Goal: Task Accomplishment & Management: Complete application form

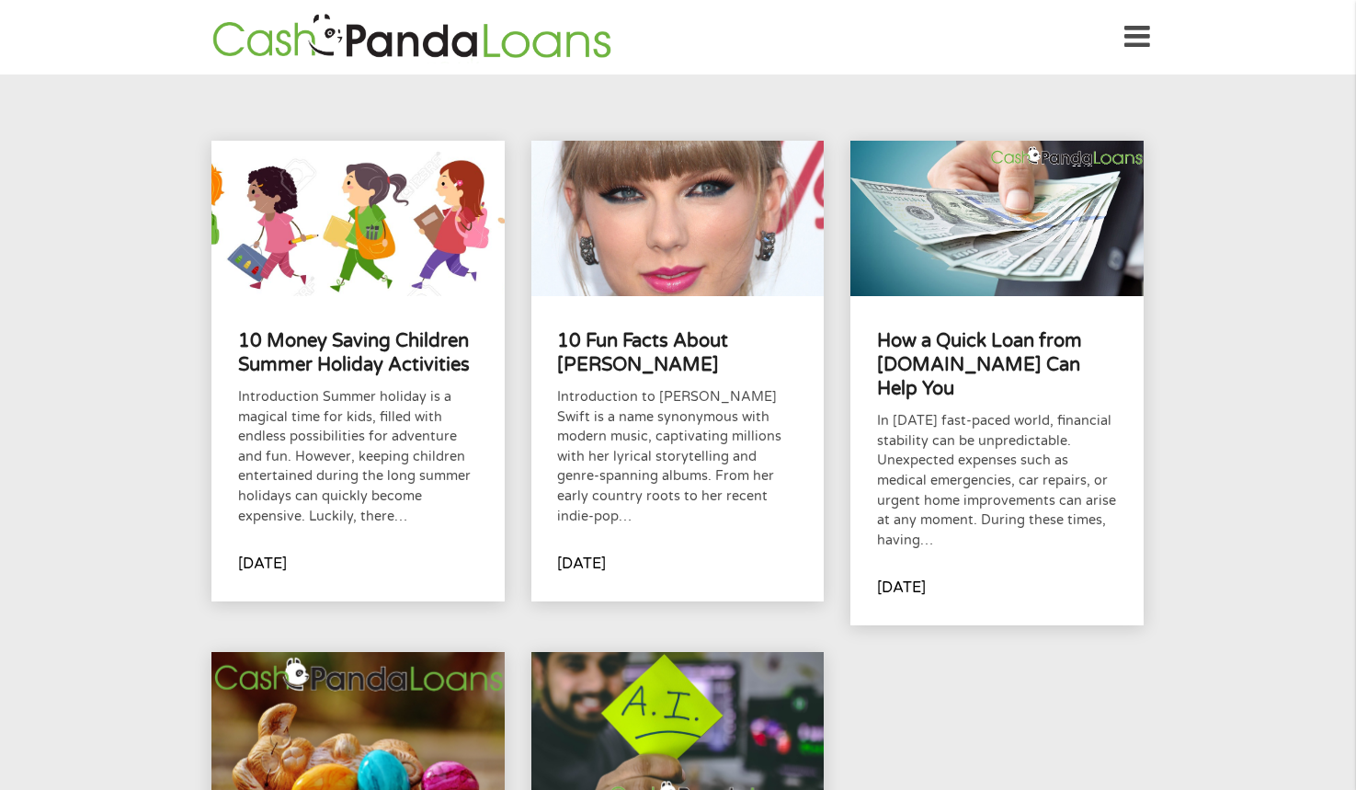
click at [1138, 35] on icon at bounding box center [1138, 37] width 26 height 45
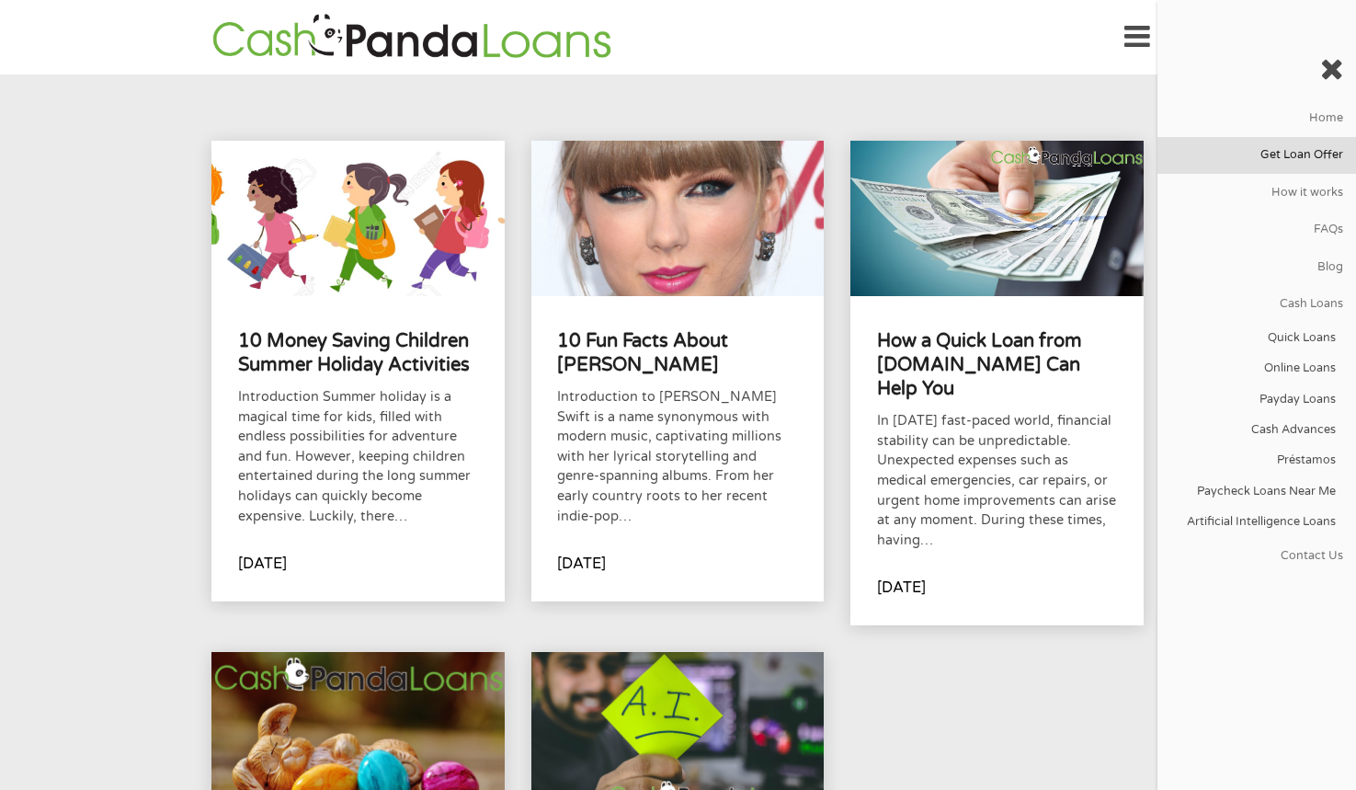
click at [1320, 153] on link "Get Loan Offer" at bounding box center [1257, 155] width 199 height 37
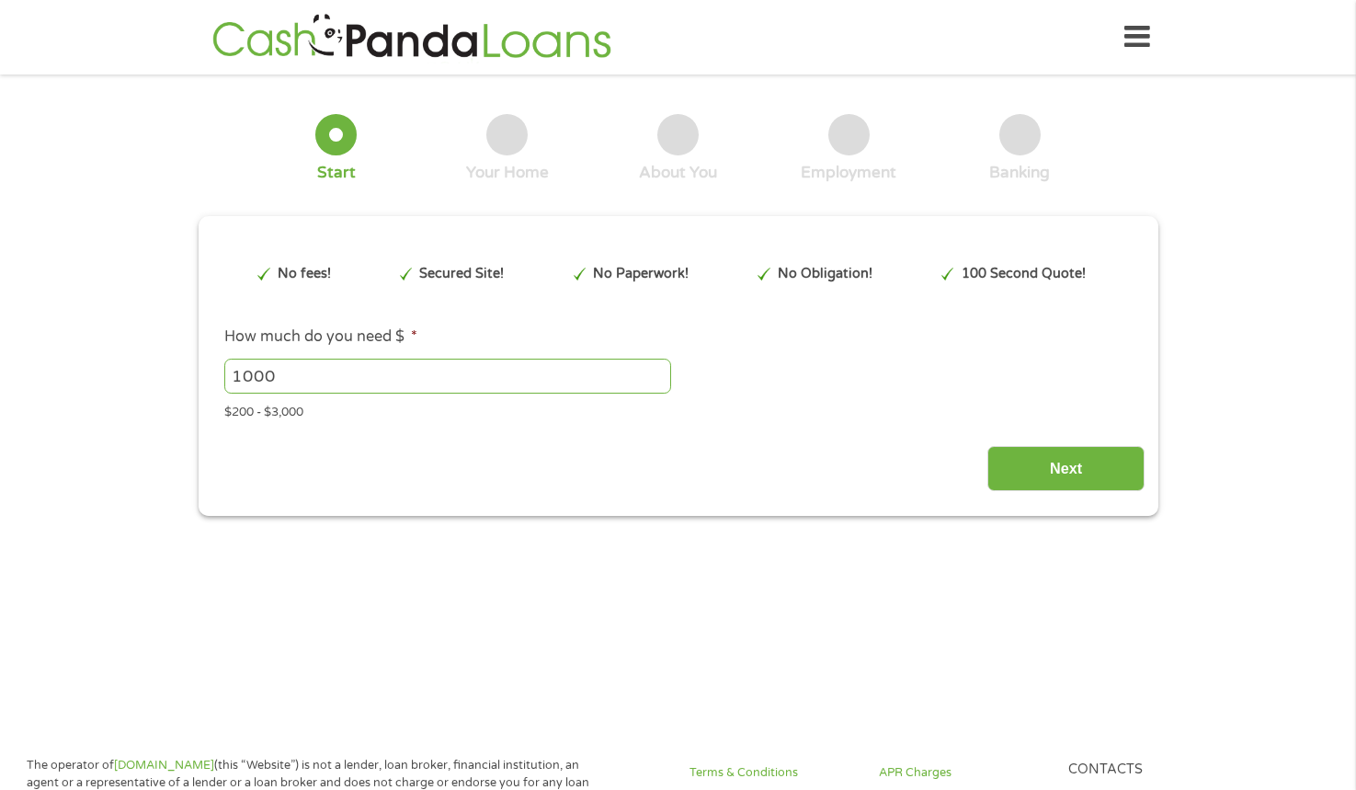
type input "CjwKCAjw89jGBhB0EiwA2o1Onyq5LSB2aAajBnF5mphaUJ6JXtkkdeHfdRFCL67HWJDFVSrHyBbr1ho…"
drag, startPoint x: 314, startPoint y: 371, endPoint x: 218, endPoint y: 371, distance: 96.5
click at [218, 371] on li "How much do you need $ * 1000 Please enter a number from 200 to 3000 . $200 - $…" at bounding box center [677, 373] width 933 height 96
type input "500"
click at [1076, 468] on input "Next" at bounding box center [1066, 468] width 157 height 45
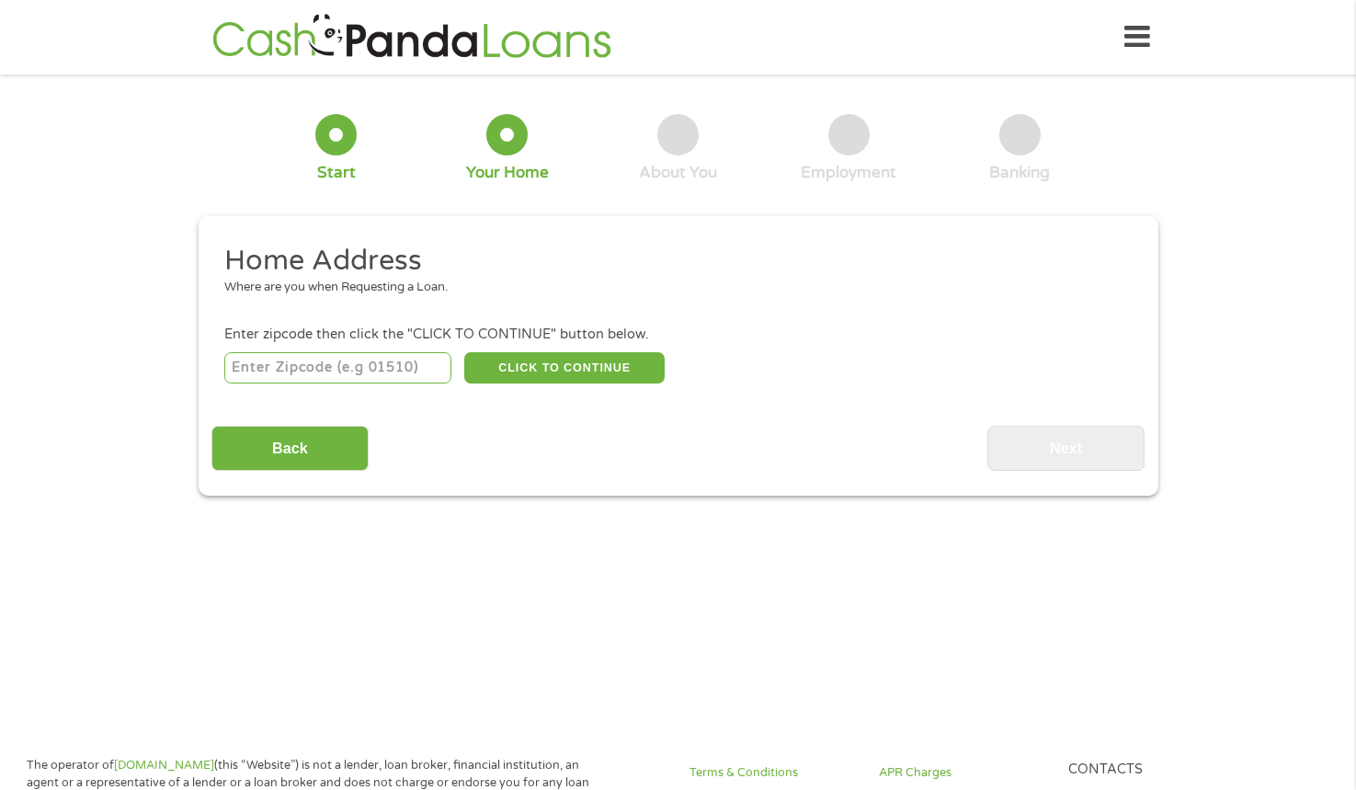
click at [268, 370] on input "number" at bounding box center [337, 367] width 227 height 31
type input "74701"
click at [547, 367] on button "CLICK TO CONTINUE" at bounding box center [564, 367] width 200 height 31
type input "74701"
type input "[PERSON_NAME]"
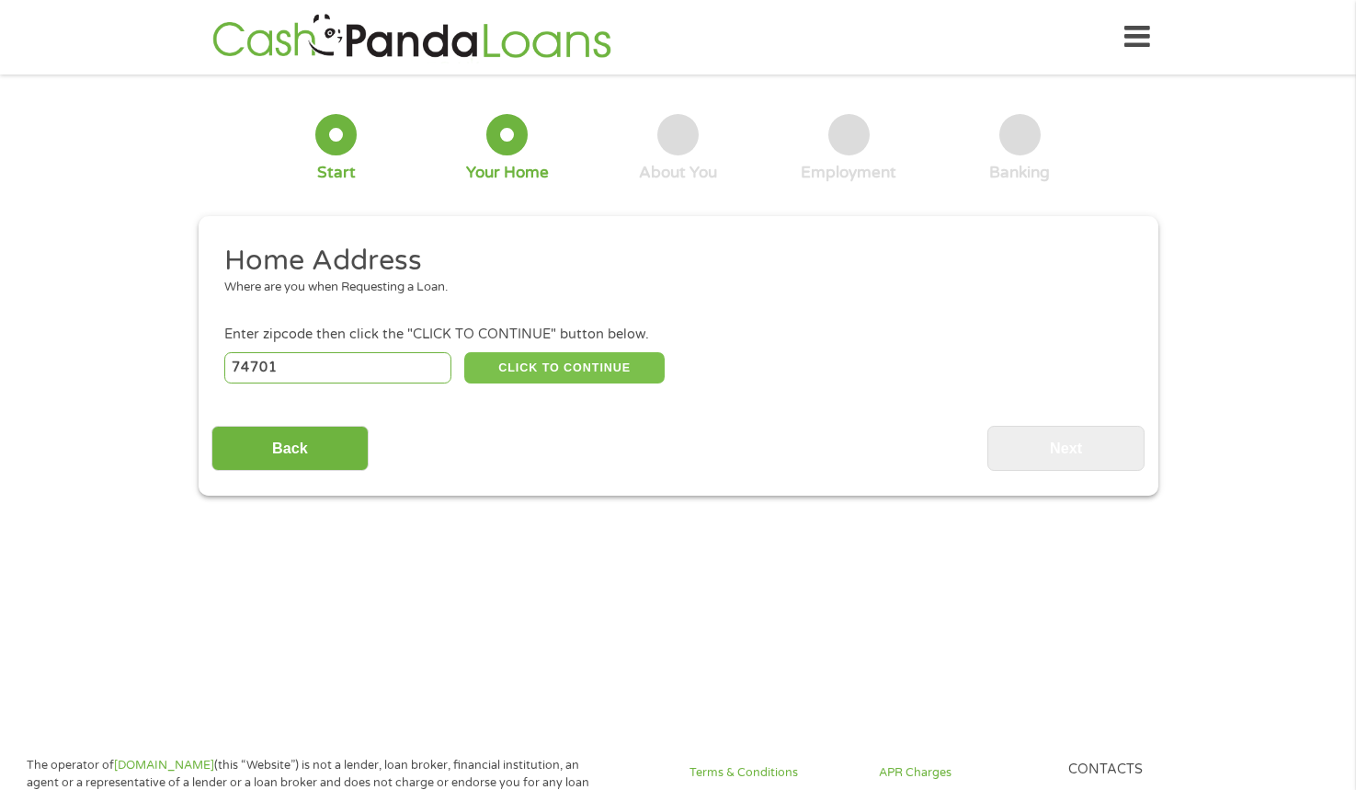
select select "[US_STATE]"
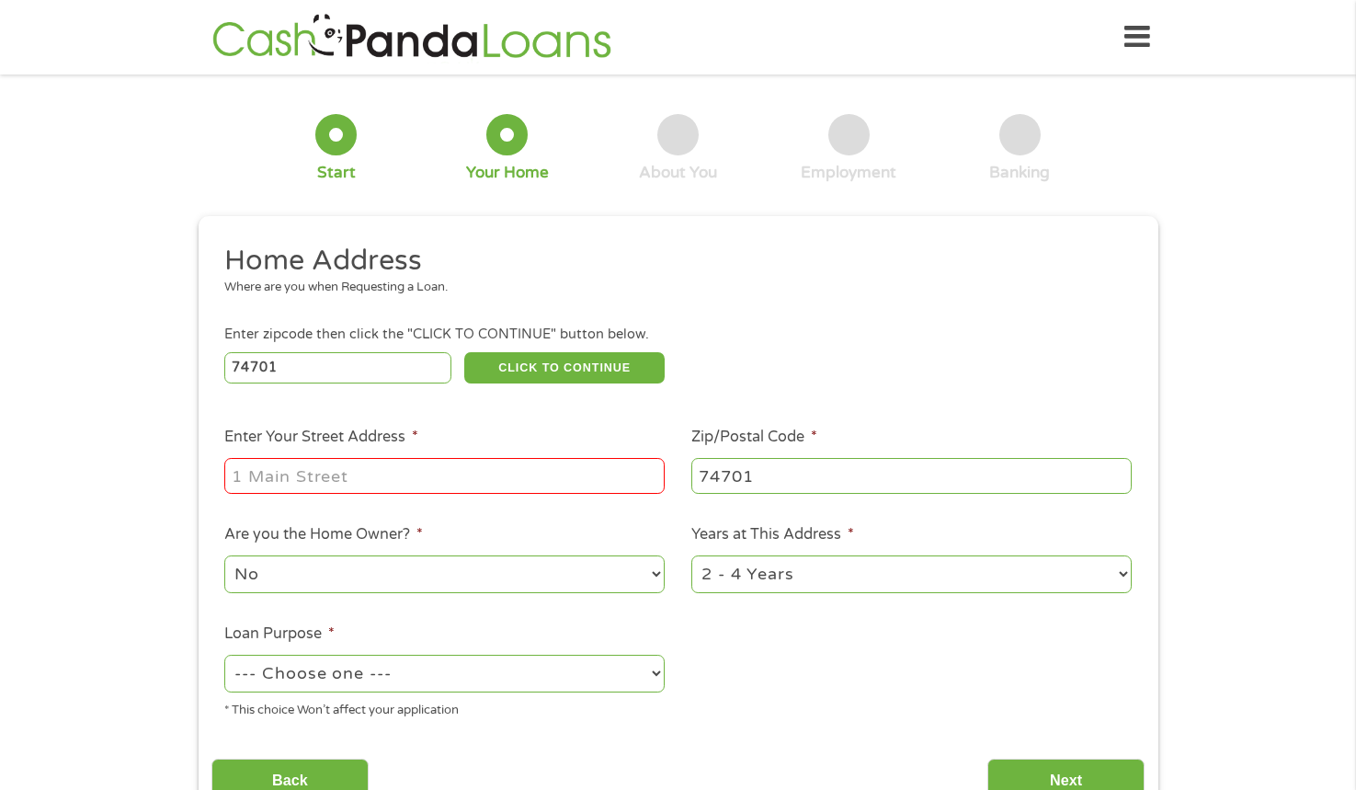
click at [390, 466] on input "Enter Your Street Address *" at bounding box center [444, 475] width 440 height 35
type input "[STREET_ADDRESS][US_STATE]"
drag, startPoint x: 289, startPoint y: 578, endPoint x: 275, endPoint y: 588, distance: 16.6
click at [289, 578] on select "No Yes" at bounding box center [444, 574] width 440 height 38
select select "yes"
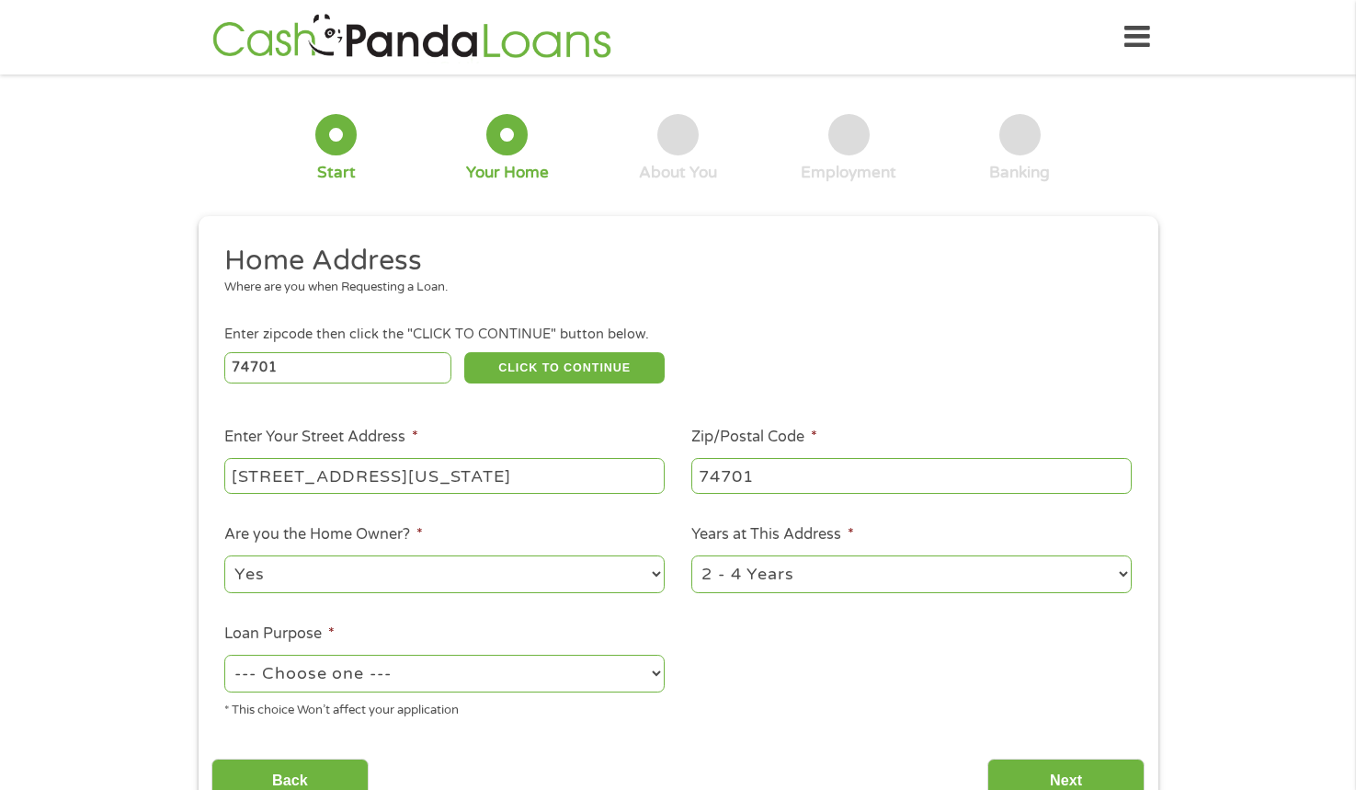
click at [224, 555] on select "No Yes" at bounding box center [444, 574] width 440 height 38
click at [761, 579] on select "1 Year or less 1 - 2 Years 2 - 4 Years Over 4 Years" at bounding box center [911, 574] width 440 height 38
select select "60months"
click at [691, 555] on select "1 Year or less 1 - 2 Years 2 - 4 Years Over 4 Years" at bounding box center [911, 574] width 440 height 38
click at [343, 674] on select "--- Choose one --- Pay Bills Debt Consolidation Home Improvement Major Purchase…" at bounding box center [444, 674] width 440 height 38
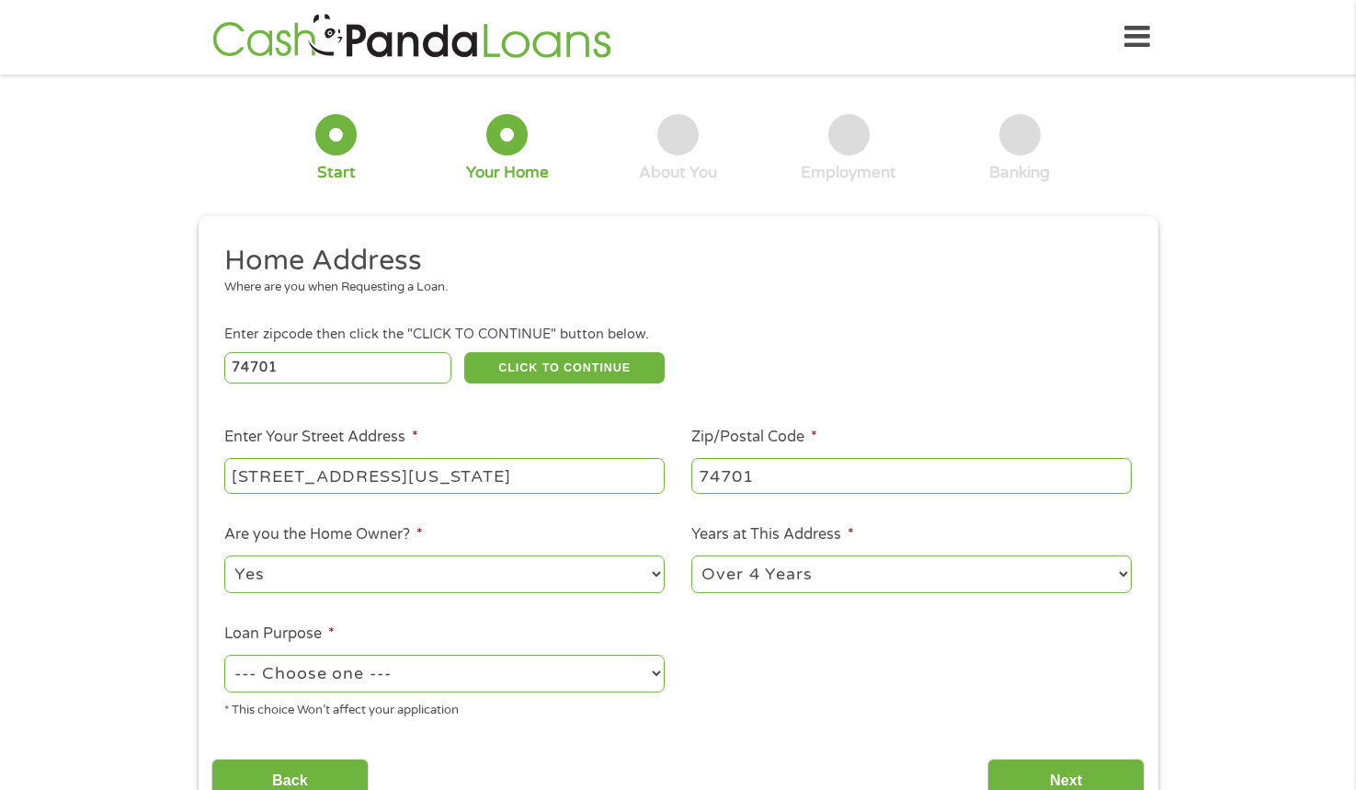
select select "shorttermcash"
click at [224, 655] on select "--- Choose one --- Pay Bills Debt Consolidation Home Improvement Major Purchase…" at bounding box center [444, 674] width 440 height 38
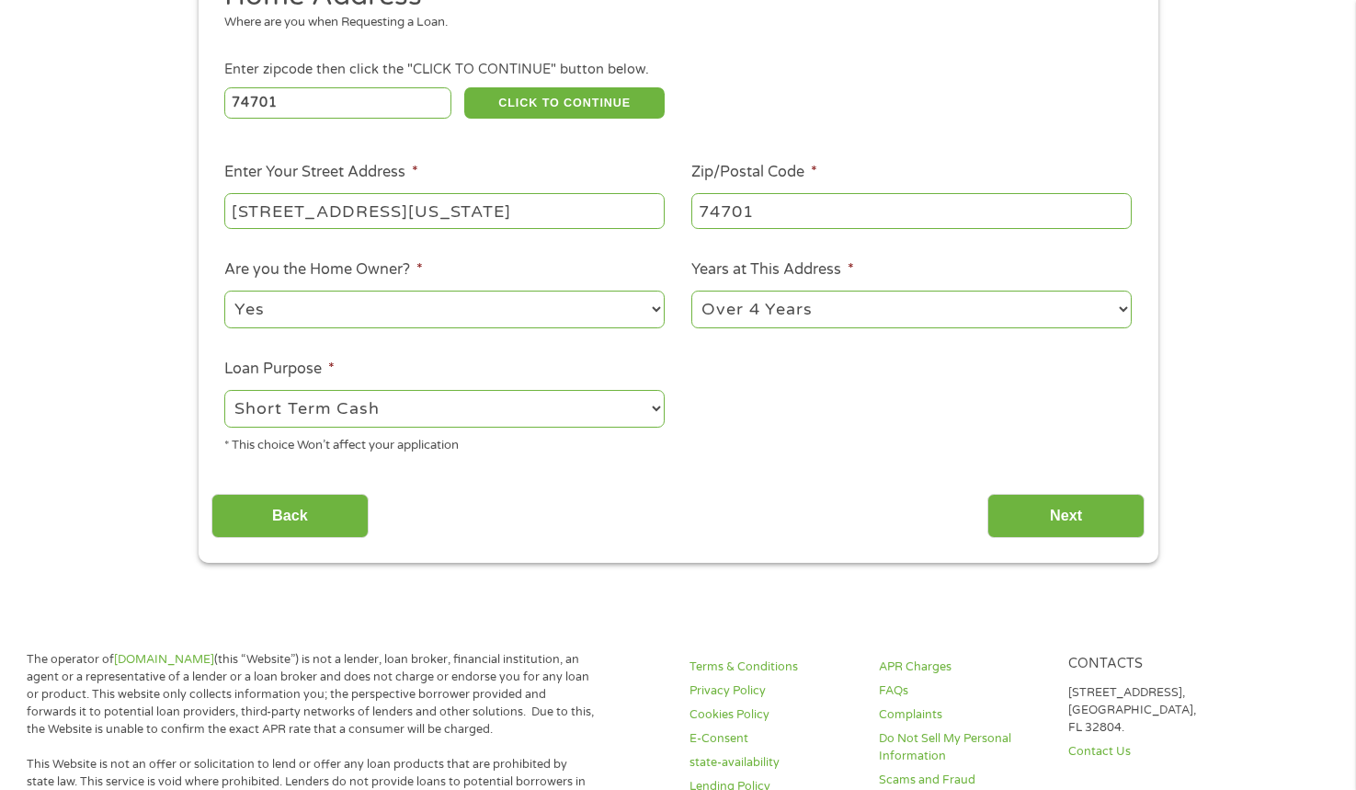
scroll to position [276, 0]
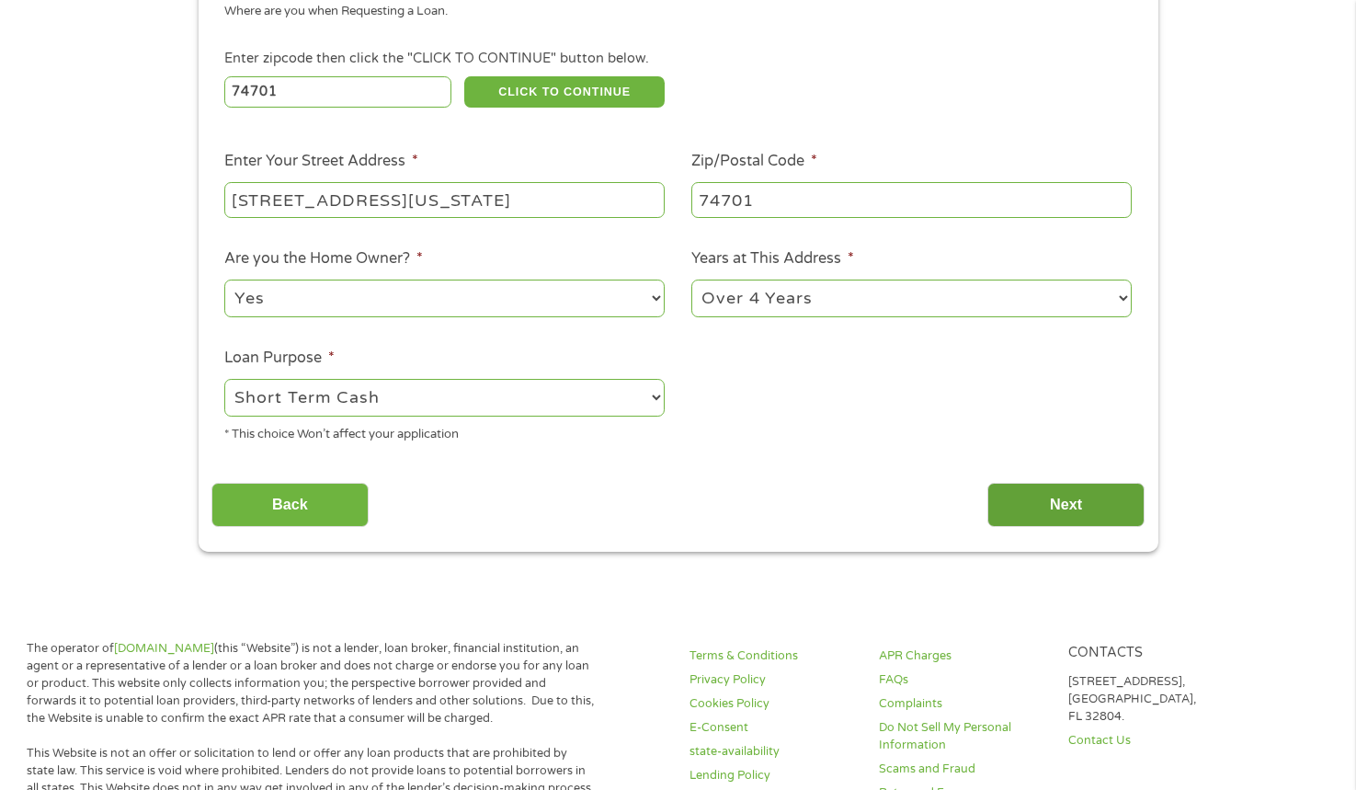
click at [1043, 507] on input "Next" at bounding box center [1066, 505] width 157 height 45
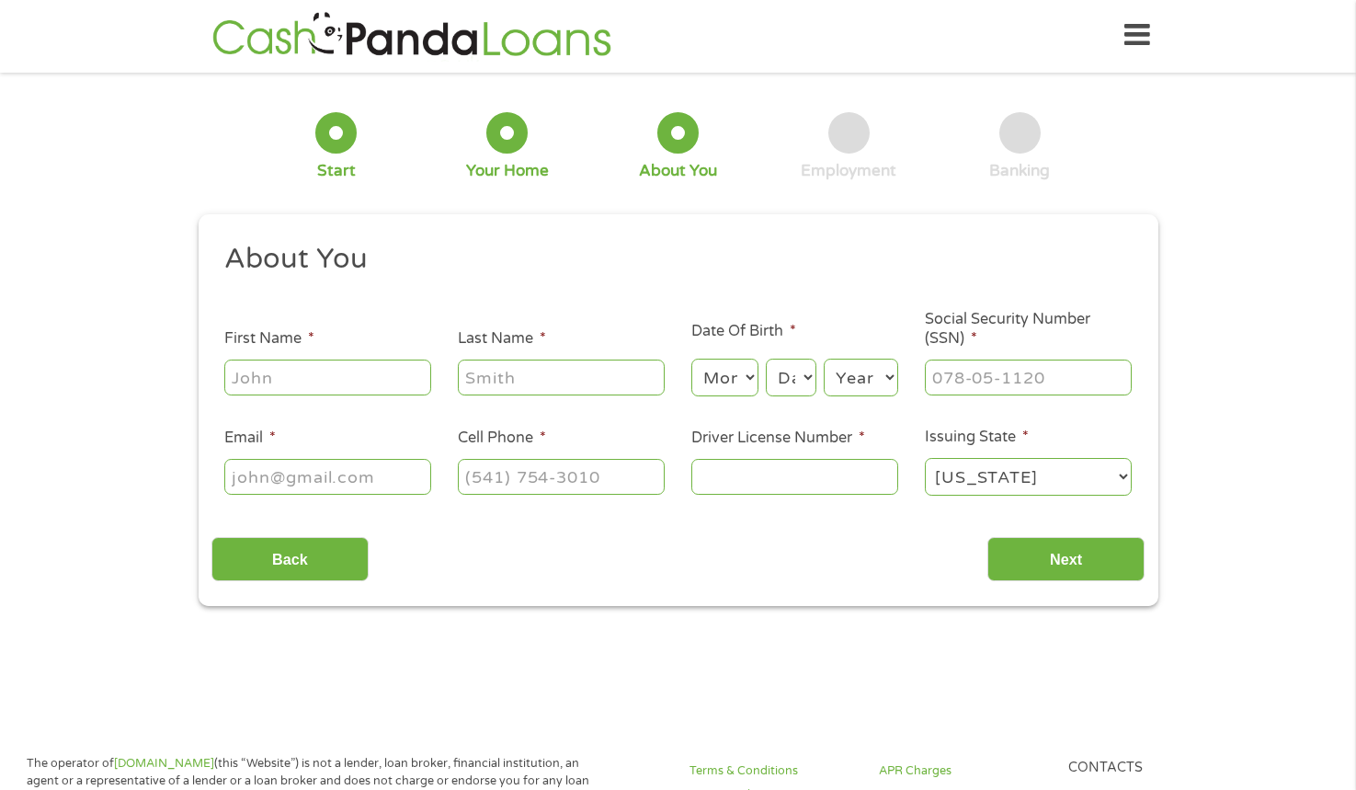
scroll to position [0, 0]
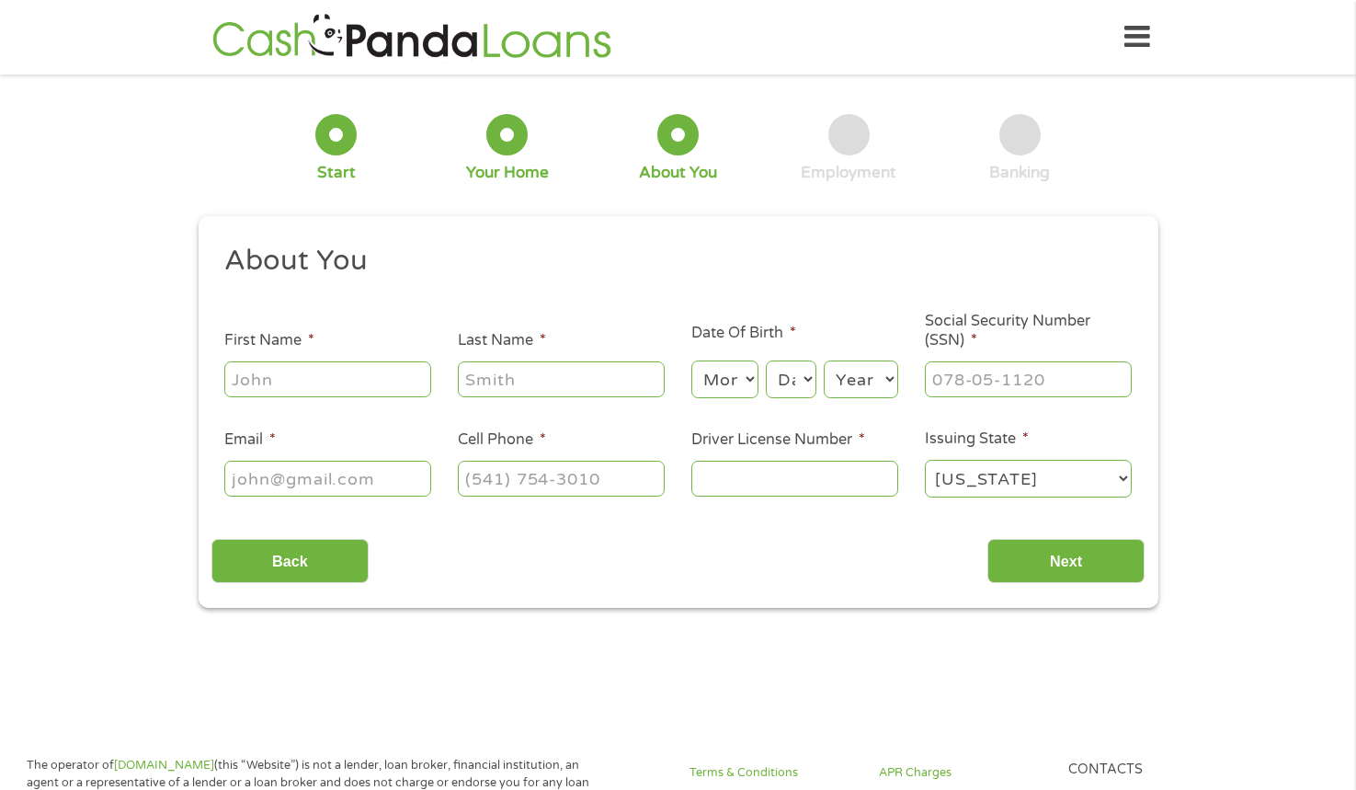
click at [282, 373] on input "First Name *" at bounding box center [327, 378] width 207 height 35
type input "[PERSON_NAME]"
click at [537, 375] on input "Last Name *" at bounding box center [561, 378] width 207 height 35
type input "[PERSON_NAME]"
click at [721, 388] on select "Month 1 2 3 4 5 6 7 8 9 10 11 12" at bounding box center [724, 379] width 67 height 38
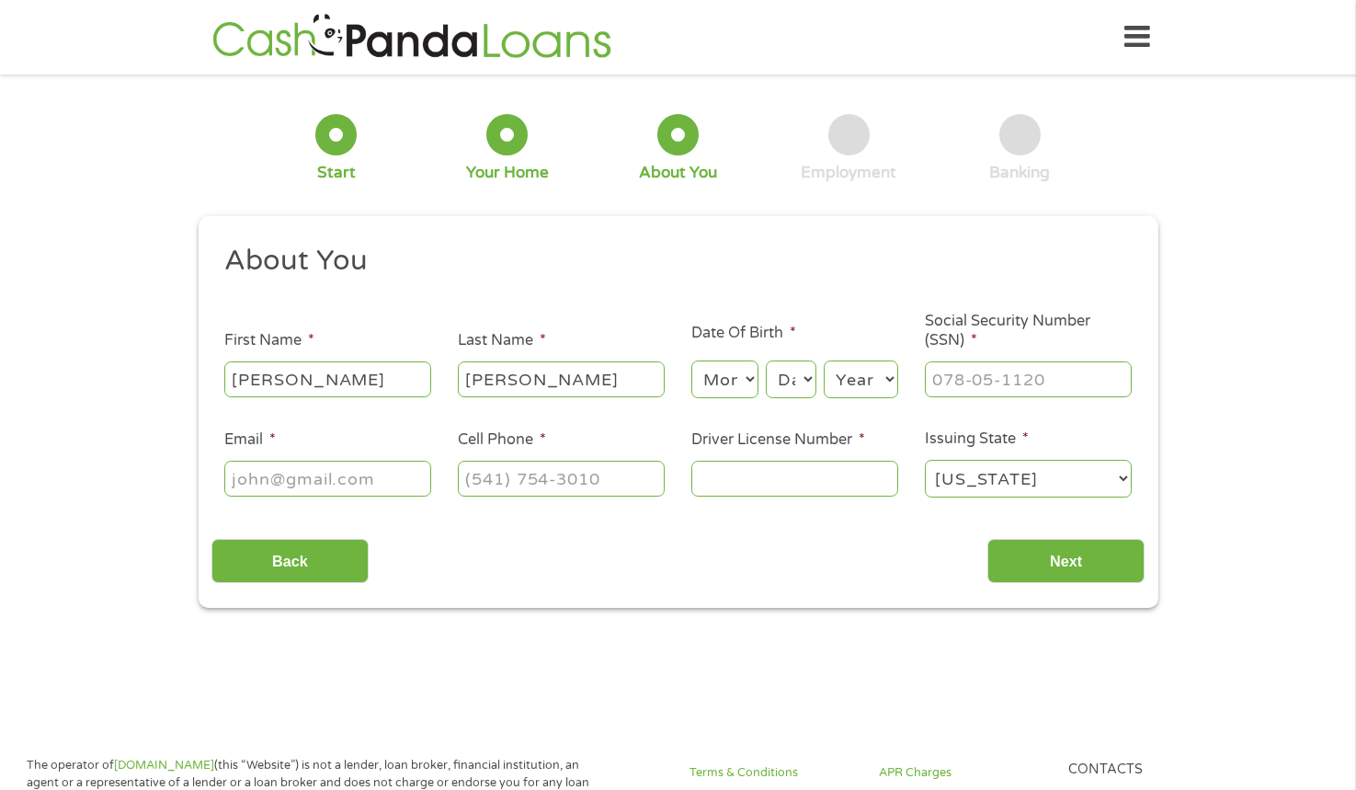
select select "2"
click at [691, 360] on select "Month 1 2 3 4 5 6 7 8 9 10 11 12" at bounding box center [724, 379] width 67 height 38
click at [801, 389] on select "Day 1 2 3 4 5 6 7 8 9 10 11 12 13 14 15 16 17 18 19 20 21 22 23 24 25 26 27 28 …" at bounding box center [791, 379] width 50 height 38
select select "9"
click at [766, 360] on select "Day 1 2 3 4 5 6 7 8 9 10 11 12 13 14 15 16 17 18 19 20 21 22 23 24 25 26 27 28 …" at bounding box center [791, 379] width 50 height 38
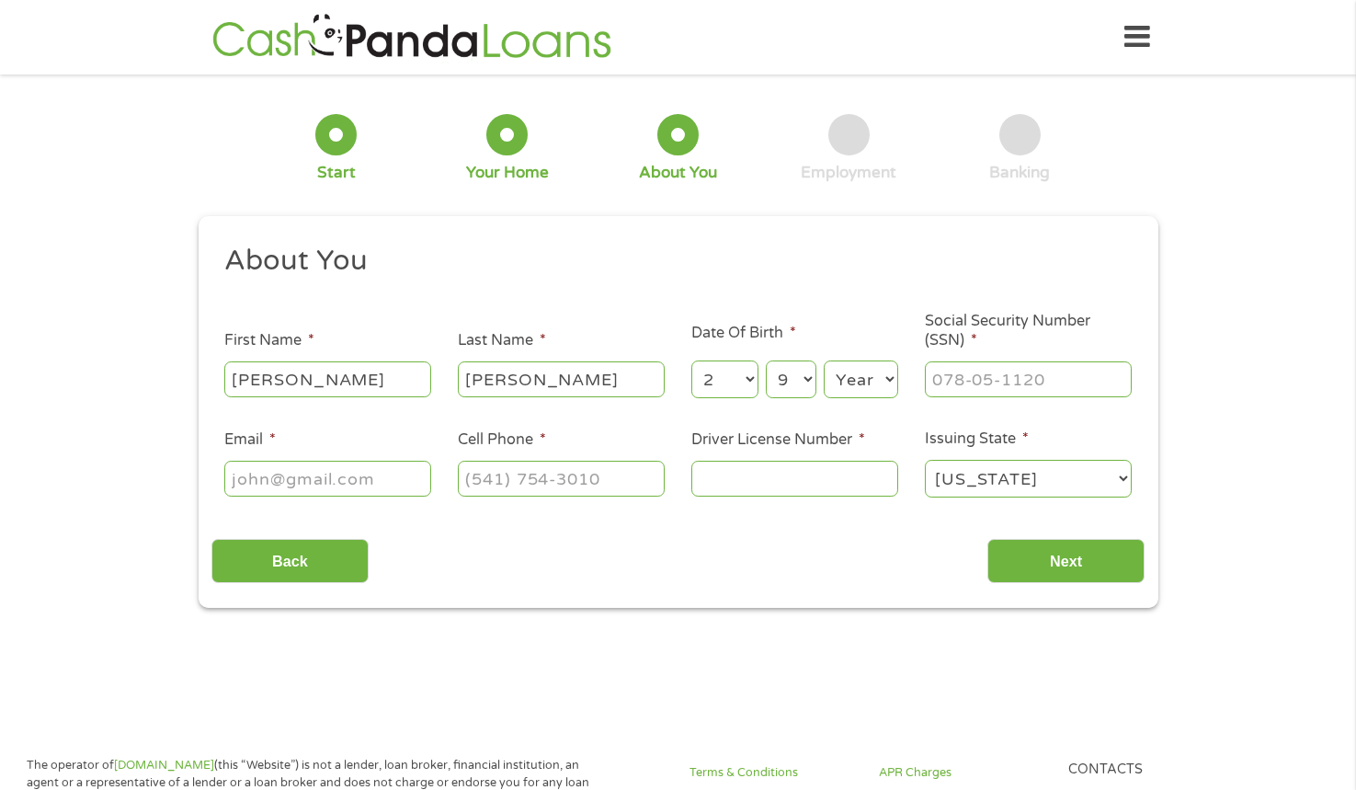
click at [861, 387] on select "Year [DATE] 2006 2005 2004 2003 2002 2001 2000 1999 1998 1997 1996 1995 1994 19…" at bounding box center [861, 379] width 74 height 38
select select "1975"
click at [824, 360] on select "Year [DATE] 2006 2005 2004 2003 2002 2001 2000 1999 1998 1997 1996 1995 1994 19…" at bounding box center [861, 379] width 74 height 38
click at [992, 373] on input "___-__-____" at bounding box center [1028, 378] width 207 height 35
type input "446-78-3470"
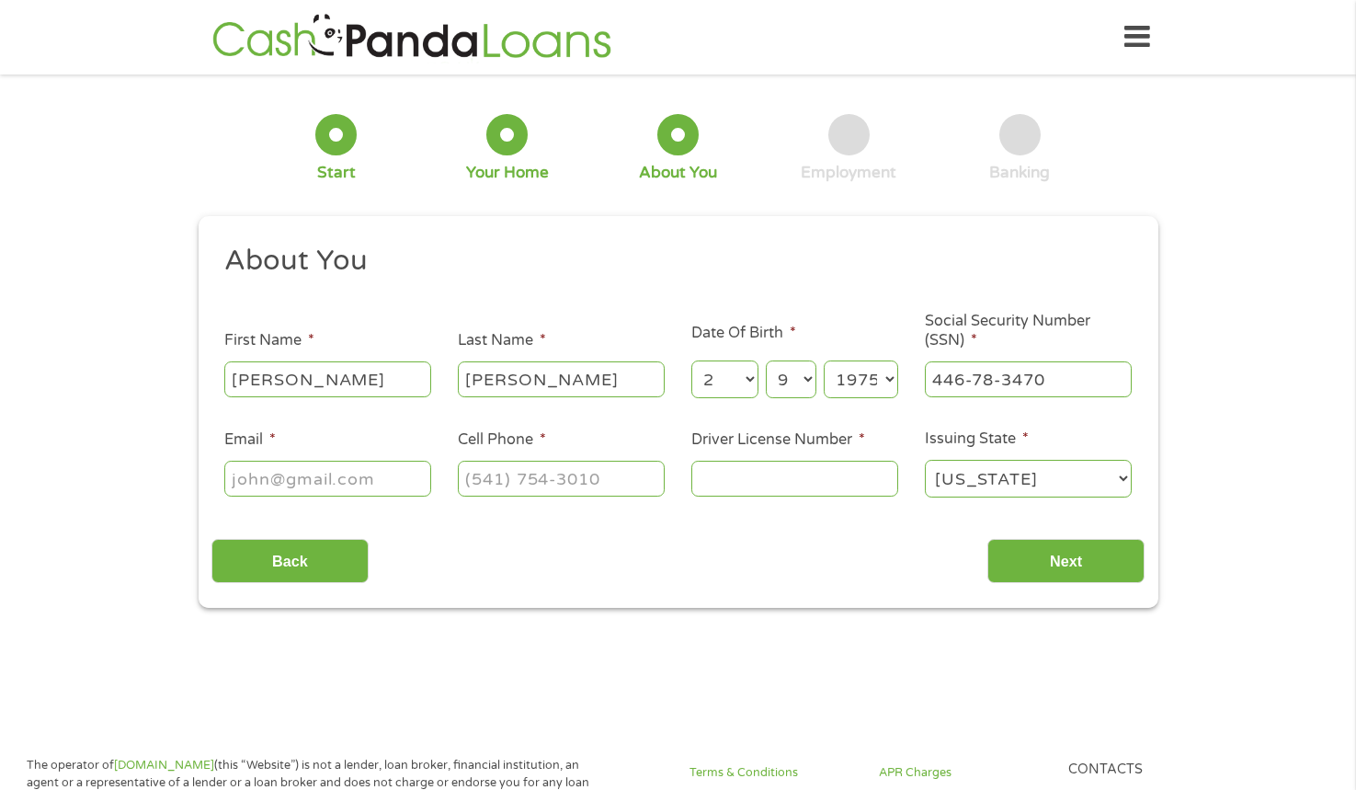
click at [354, 483] on input "Email *" at bounding box center [327, 478] width 207 height 35
type input "[EMAIL_ADDRESS][DOMAIN_NAME]"
click at [531, 497] on div at bounding box center [561, 479] width 207 height 42
click at [523, 482] on input "(___) ___-____" at bounding box center [561, 478] width 207 height 35
type input "[PHONE_NUMBER]"
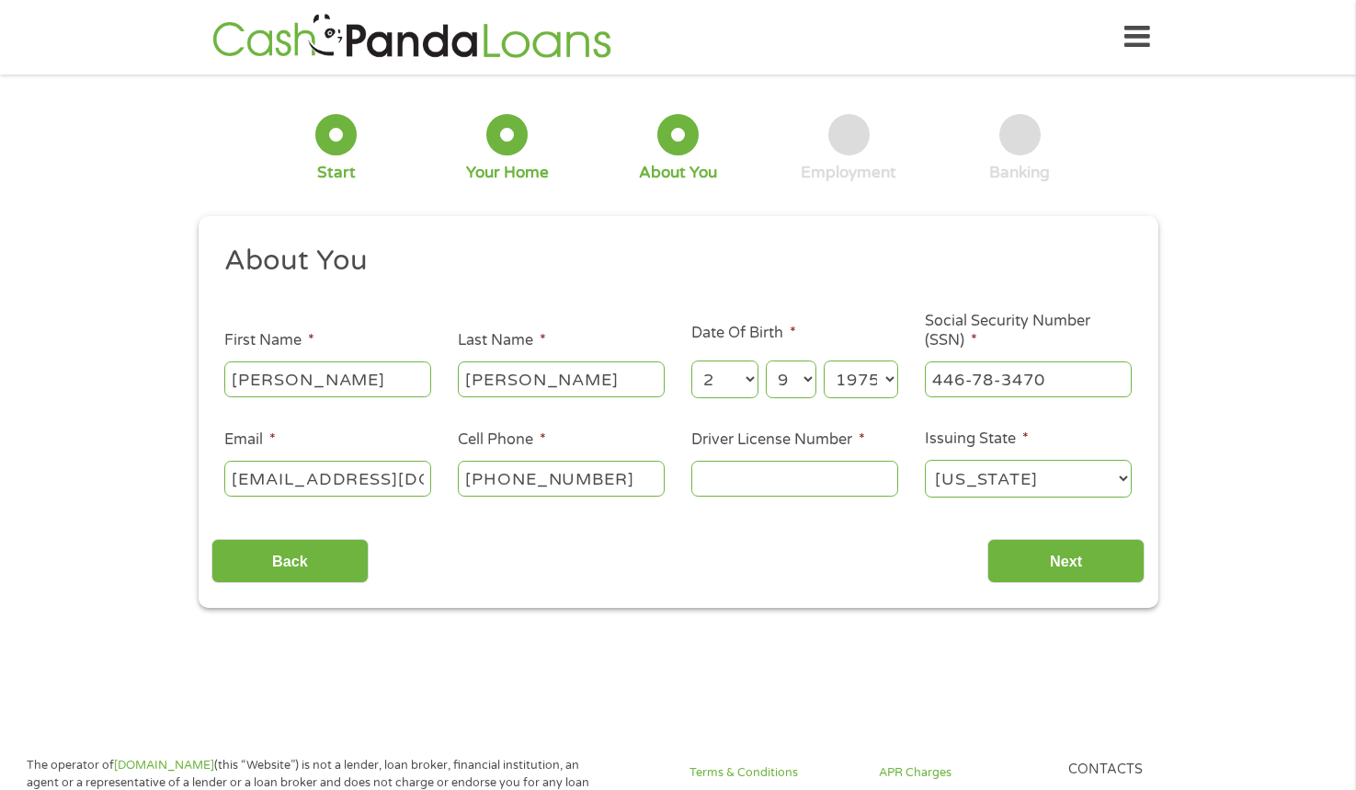
click at [718, 490] on input "Driver License Number *" at bounding box center [794, 478] width 207 height 35
type input "l081315243"
click at [1059, 539] on input "Next" at bounding box center [1066, 561] width 157 height 45
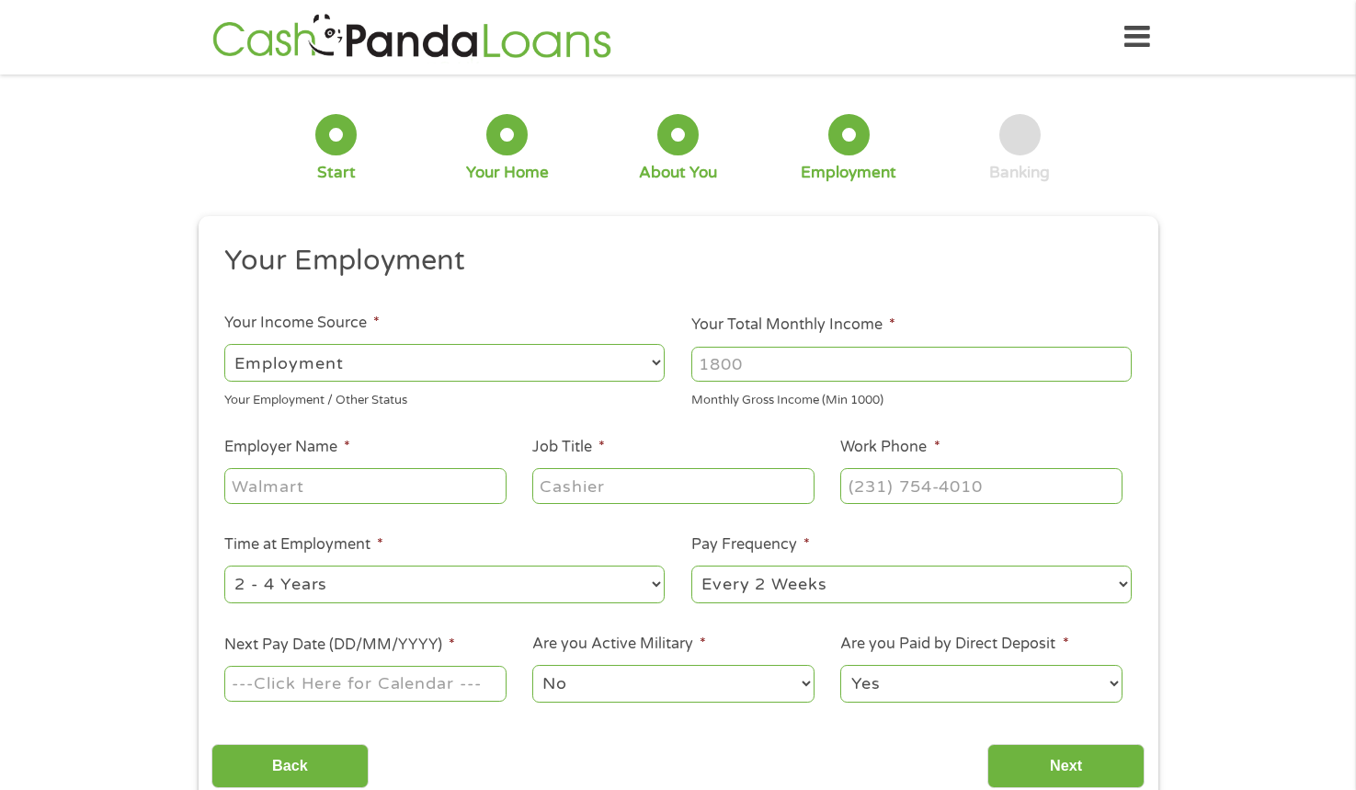
click at [808, 369] on input "Your Total Monthly Income *" at bounding box center [911, 364] width 440 height 35
click at [1120, 359] on input "1000" at bounding box center [911, 364] width 440 height 35
drag, startPoint x: 794, startPoint y: 361, endPoint x: 688, endPoint y: 384, distance: 109.1
click at [688, 384] on li "Your Total Monthly Income * 1000 Monthly Gross Income (Min 1000)" at bounding box center [912, 362] width 467 height 96
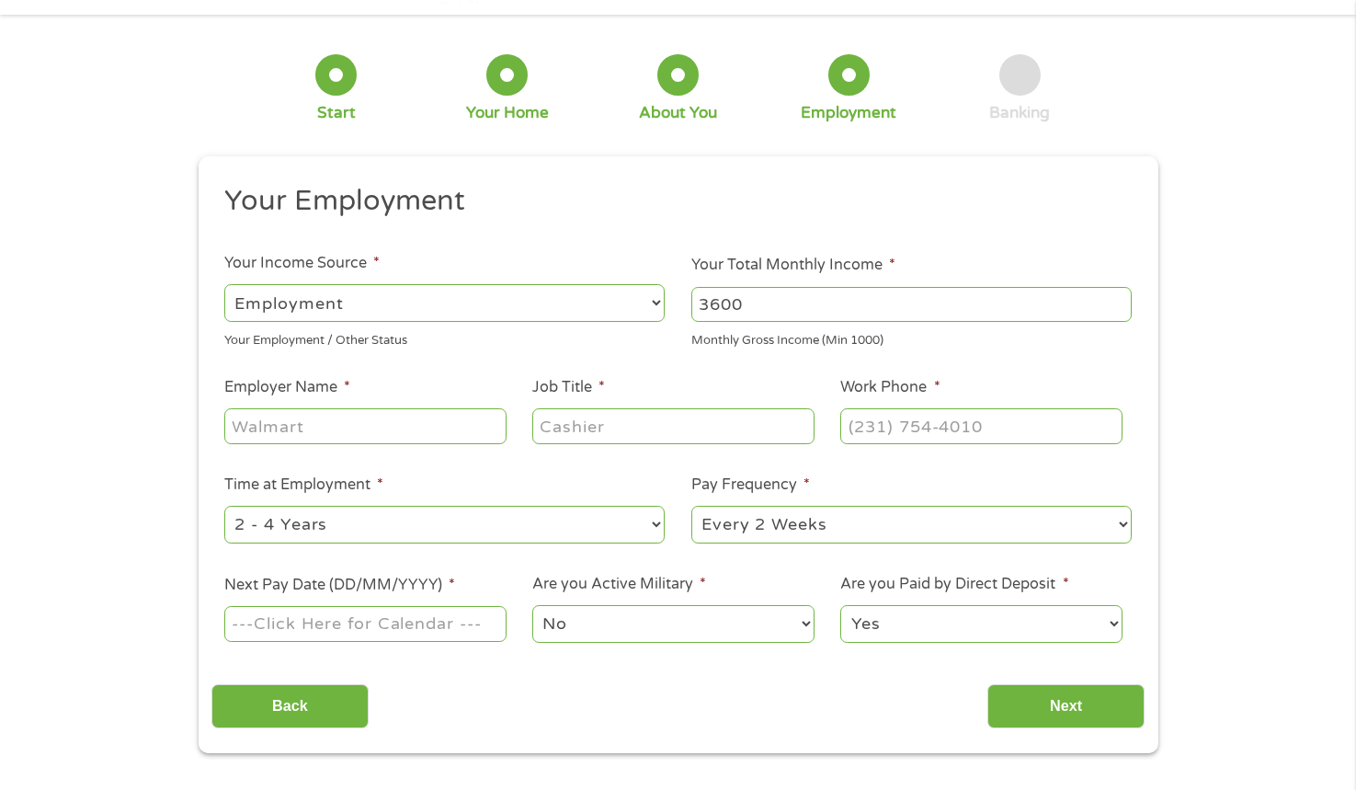
scroll to position [92, 0]
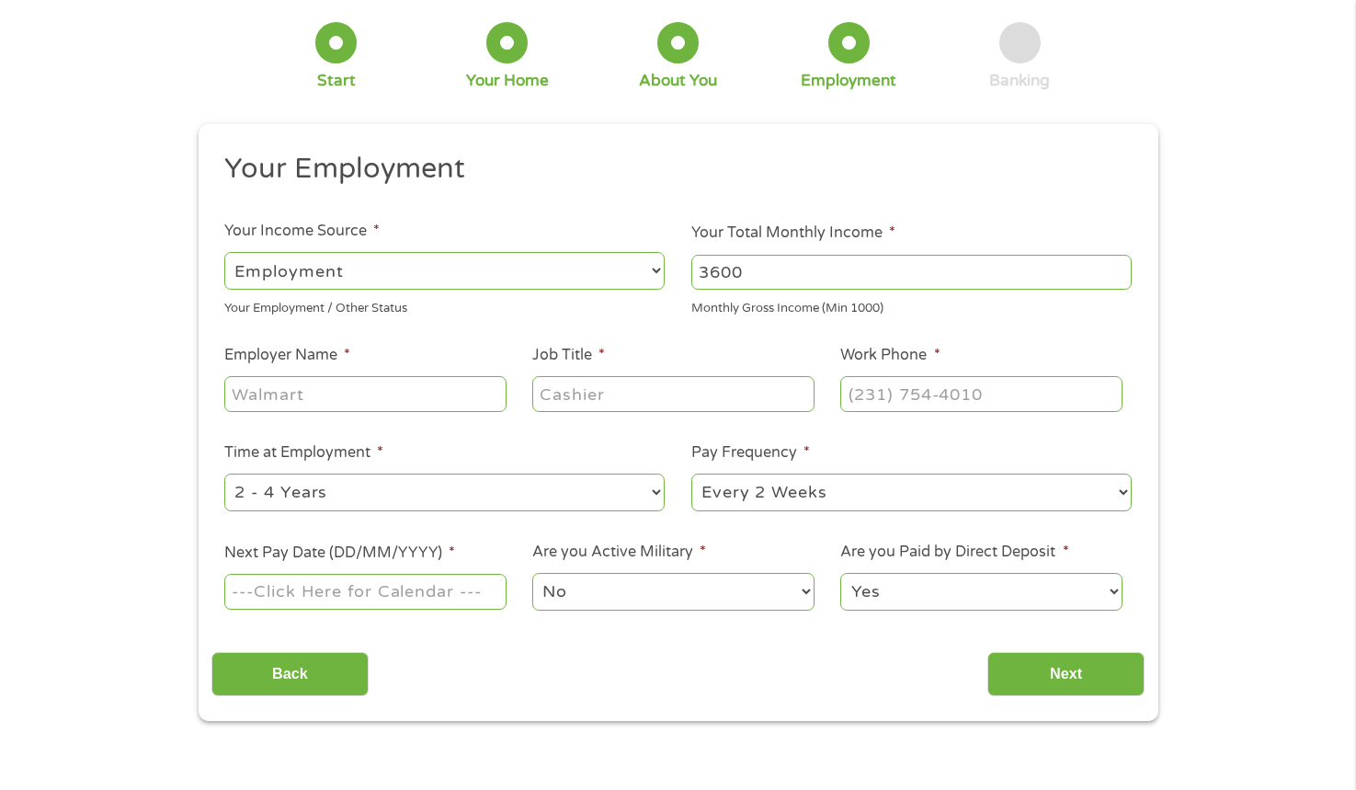
type input "3600"
click at [296, 385] on input "Employer Name *" at bounding box center [364, 393] width 281 height 35
click at [349, 394] on input "Choctaw Natrion of [US_STATE]" at bounding box center [364, 393] width 281 height 35
type input "[DEMOGRAPHIC_DATA] Nation of [US_STATE]"
click at [587, 393] on input "Job Title *" at bounding box center [672, 393] width 281 height 35
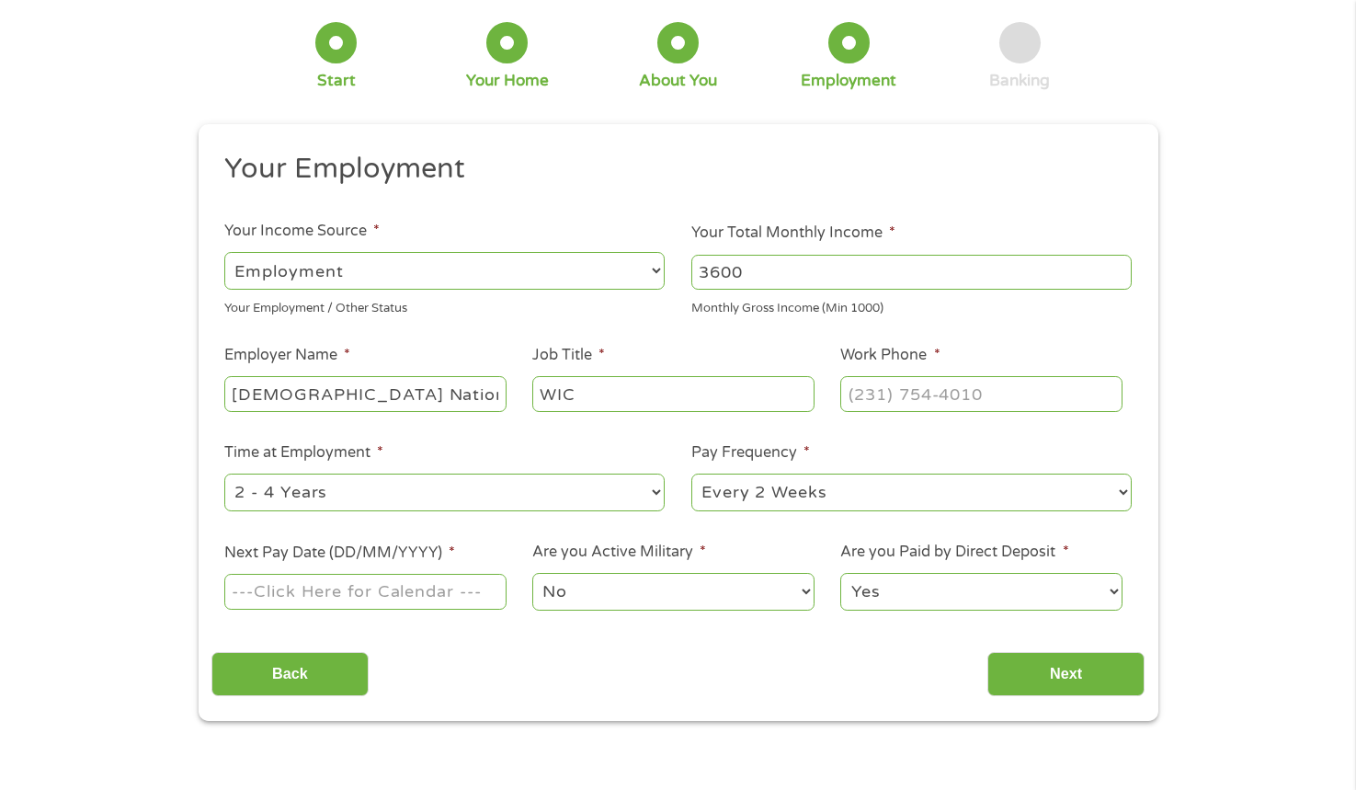
type input "WIC"
